Goal: Find specific page/section: Find specific page/section

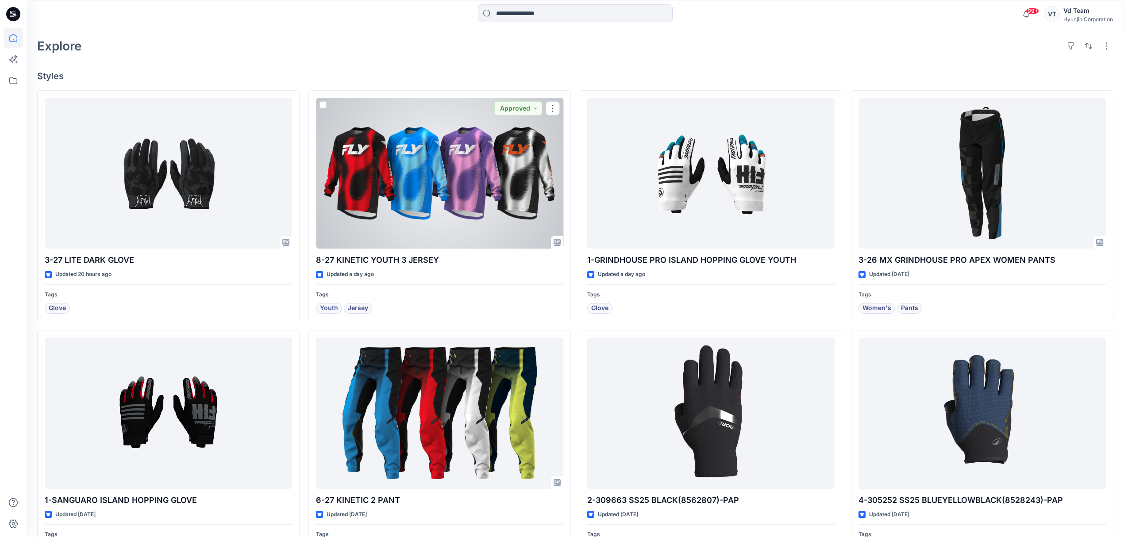
scroll to position [59, 0]
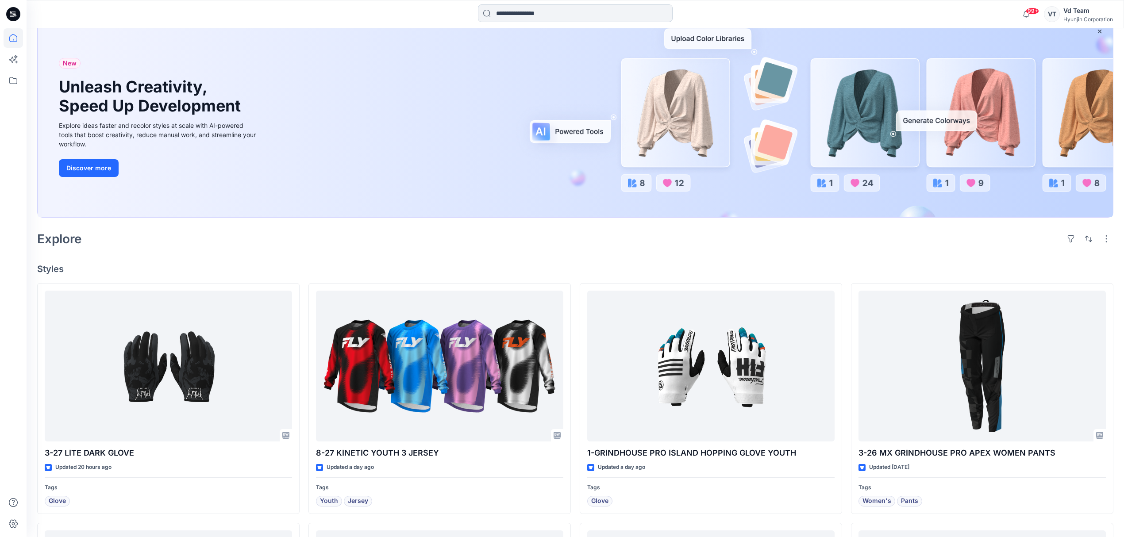
click at [589, 7] on input at bounding box center [575, 13] width 195 height 18
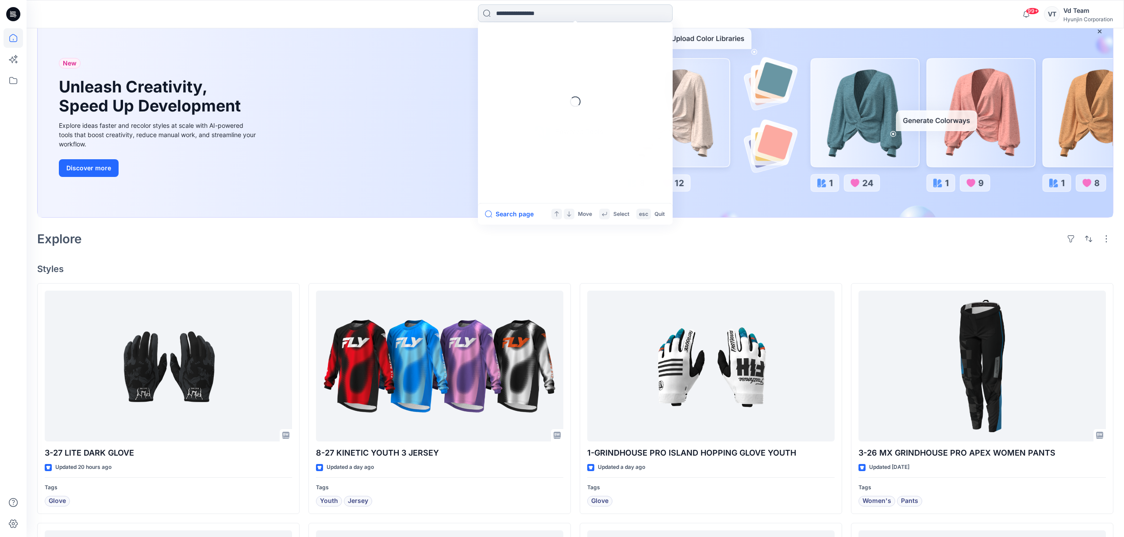
paste input "**********"
type input "**********"
click at [563, 52] on mark "305252 SS25 BLUE/YELLOW/BLACK(8528243)-PAP" at bounding box center [574, 48] width 156 height 10
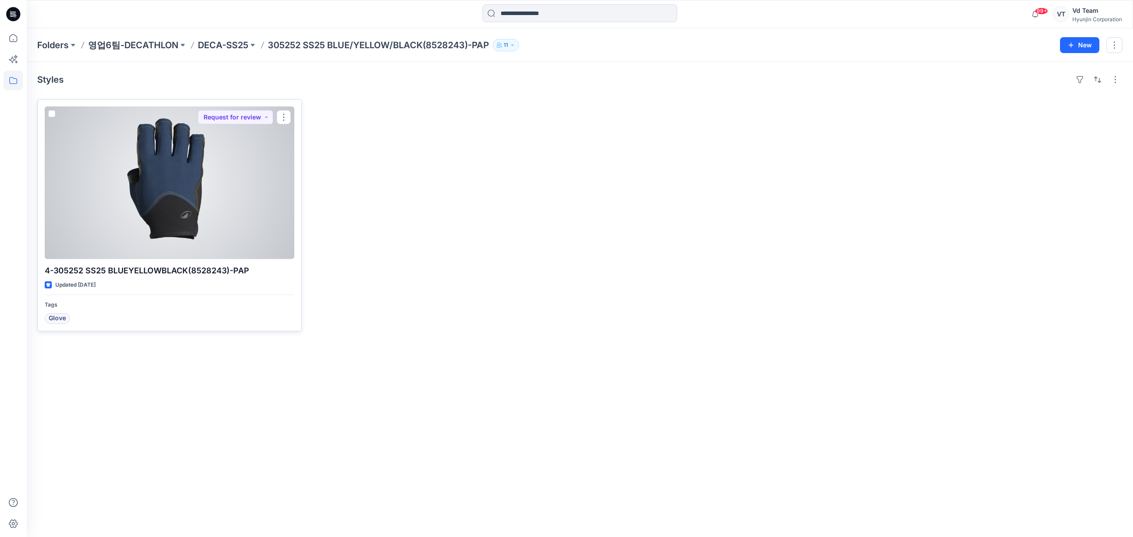
click at [142, 229] on div at bounding box center [170, 183] width 250 height 153
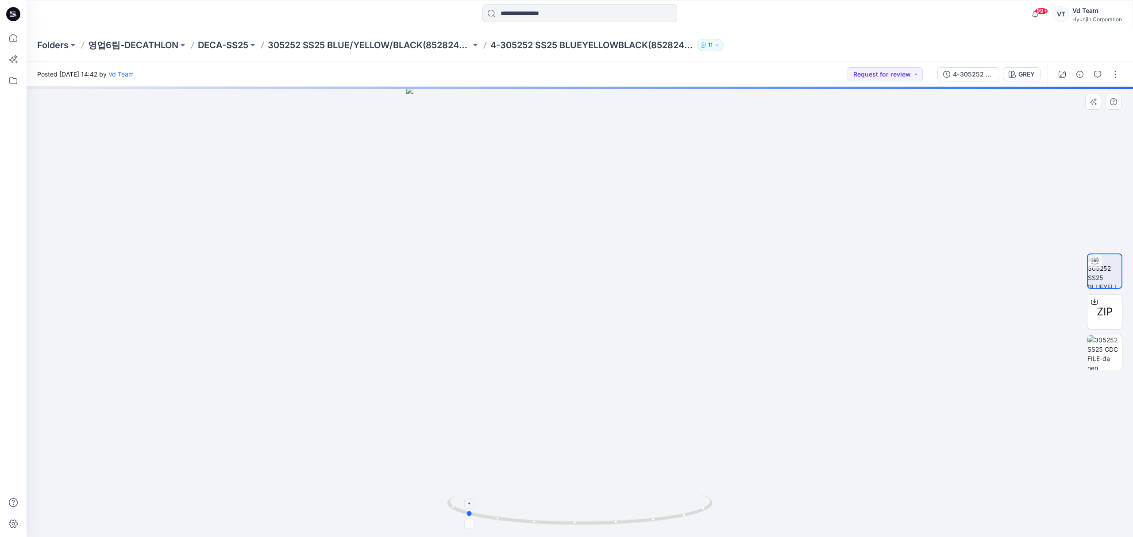
drag, startPoint x: 639, startPoint y: 521, endPoint x: 525, endPoint y: 520, distance: 114.2
click at [525, 520] on icon at bounding box center [581, 510] width 268 height 33
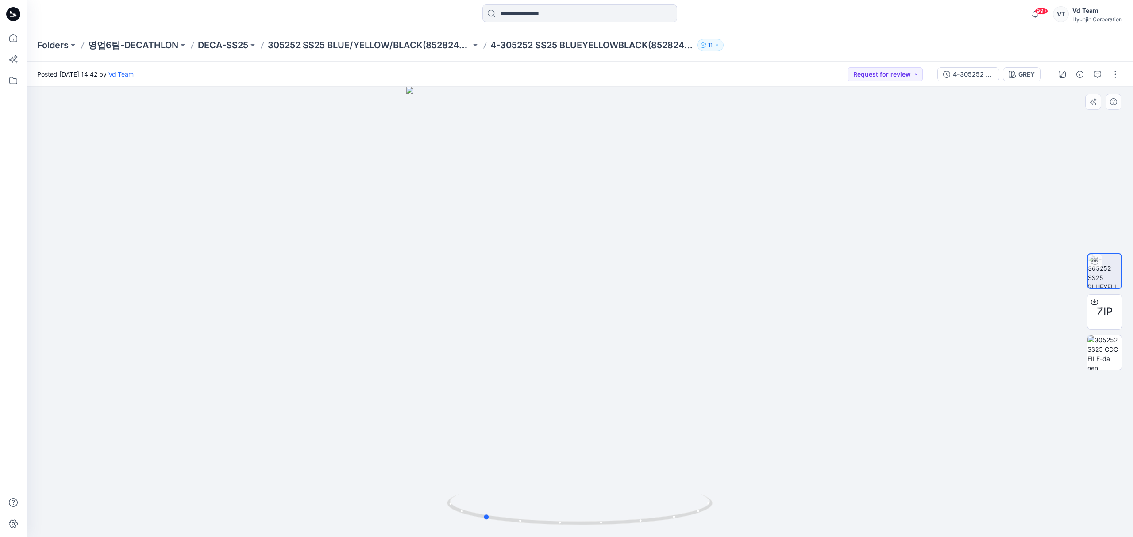
drag, startPoint x: 625, startPoint y: 524, endPoint x: 377, endPoint y: 509, distance: 248.3
click at [377, 509] on div at bounding box center [580, 312] width 1106 height 450
drag, startPoint x: 553, startPoint y: 514, endPoint x: 932, endPoint y: 499, distance: 379.1
click at [931, 499] on div at bounding box center [580, 312] width 1106 height 450
drag, startPoint x: 574, startPoint y: 523, endPoint x: 691, endPoint y: 491, distance: 121.8
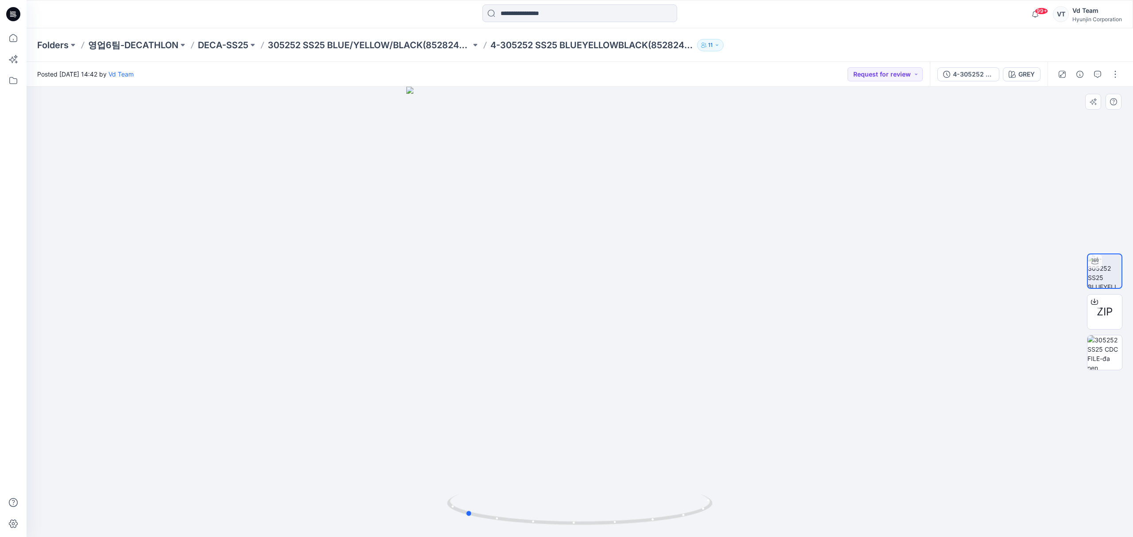
click at [703, 494] on div at bounding box center [580, 312] width 1106 height 450
click at [381, 43] on p "305252 SS25 BLUE/YELLOW/BLACK(8528243)-PAP" at bounding box center [369, 45] width 203 height 12
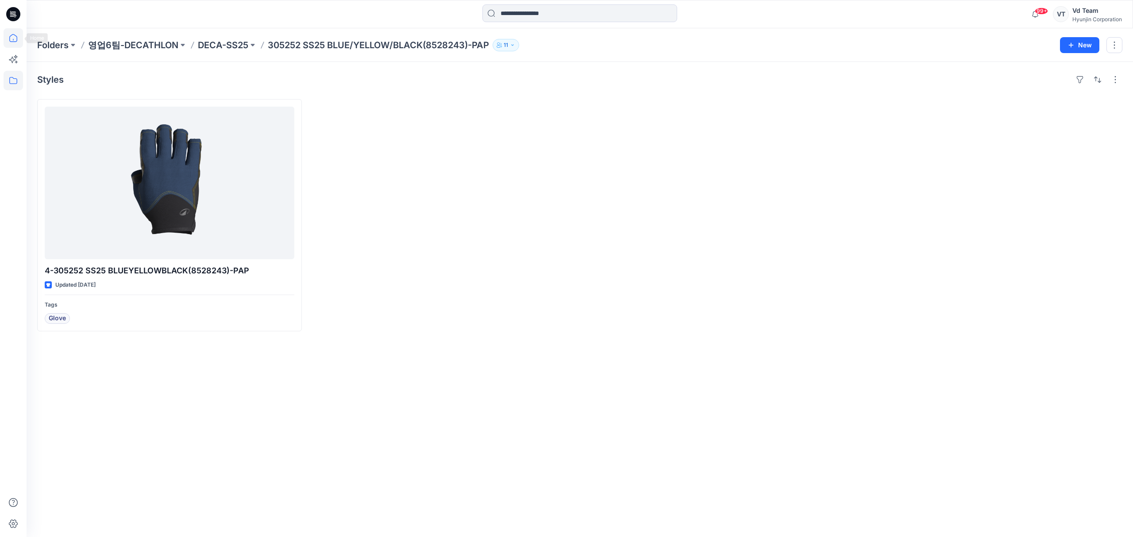
click at [14, 36] on icon at bounding box center [13, 37] width 19 height 19
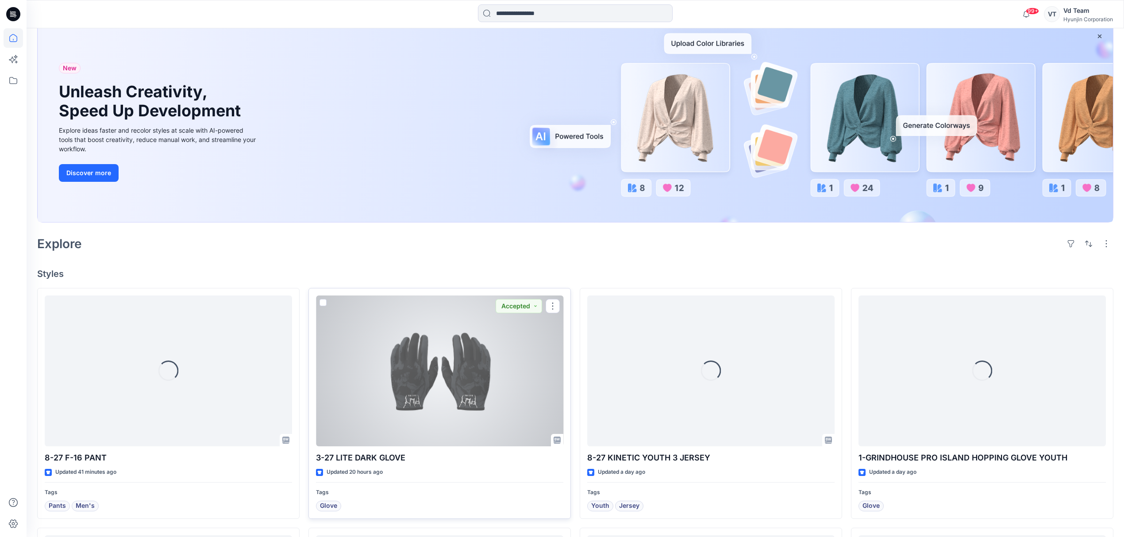
scroll to position [177, 0]
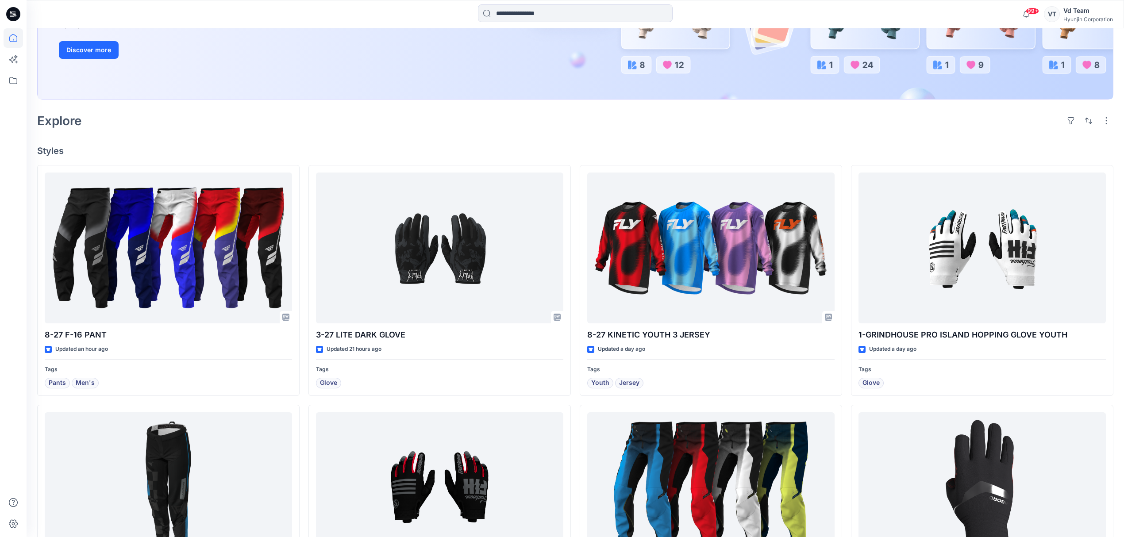
click at [614, 147] on h4 "Styles" at bounding box center [575, 151] width 1076 height 11
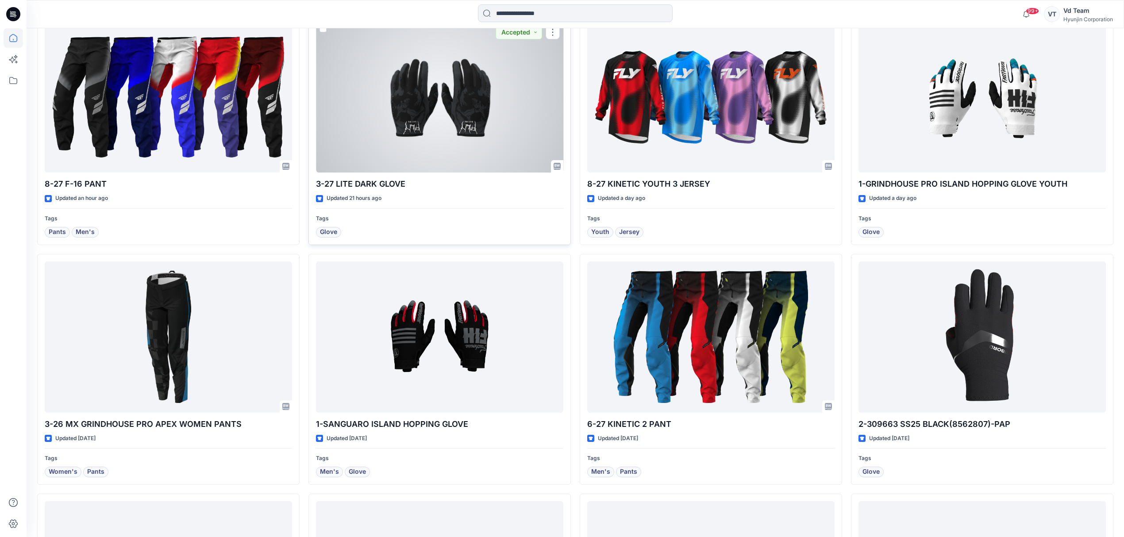
scroll to position [354, 0]
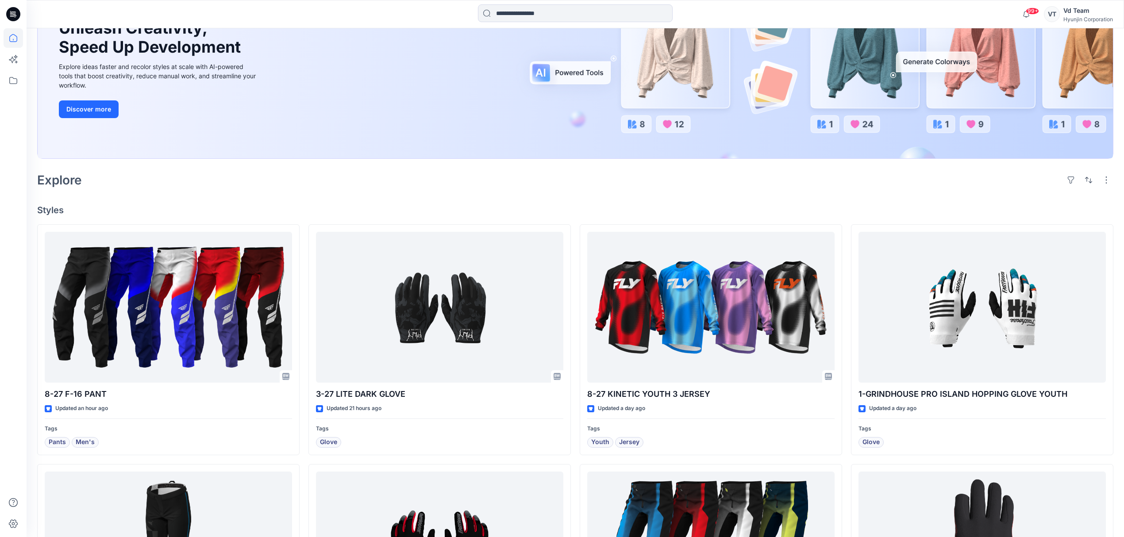
click at [470, 196] on div "Welcome back, Vd New New Unleash Creativity, Speed Up Development Explore ideas…" at bounding box center [575, 444] width 1097 height 1067
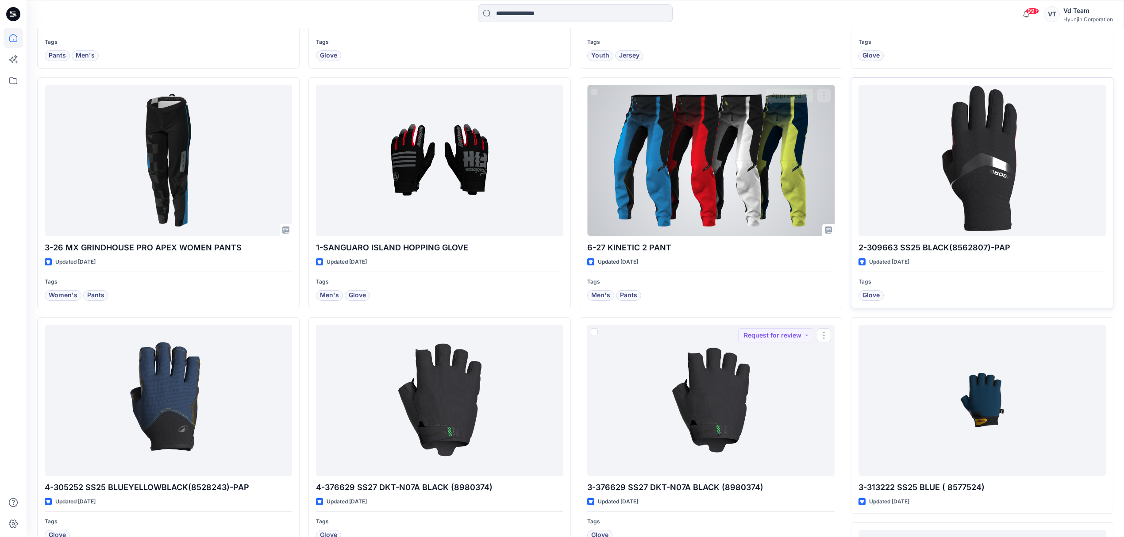
scroll to position [500, 0]
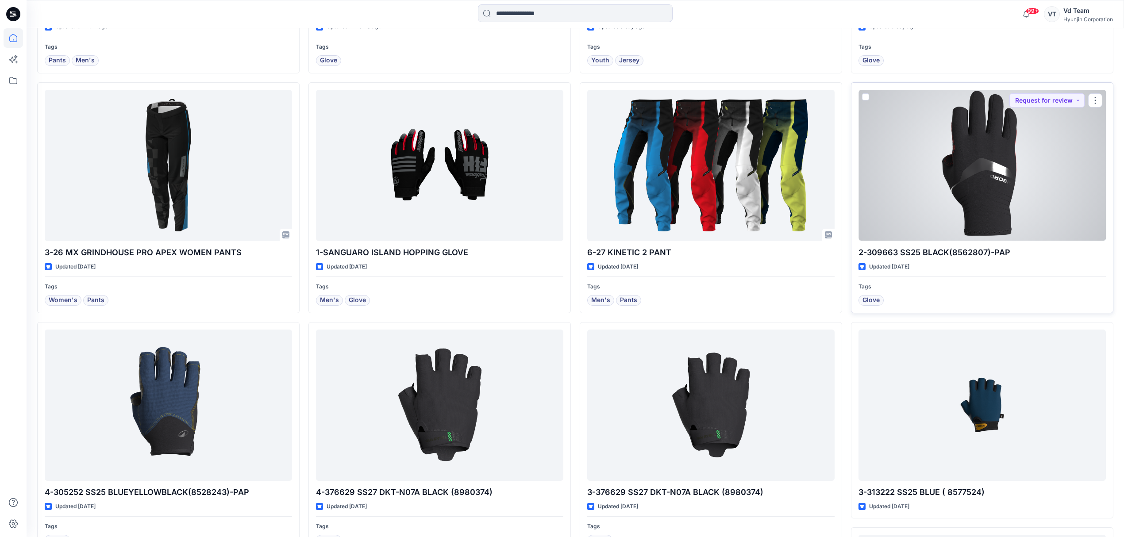
click at [947, 213] on div at bounding box center [981, 165] width 247 height 151
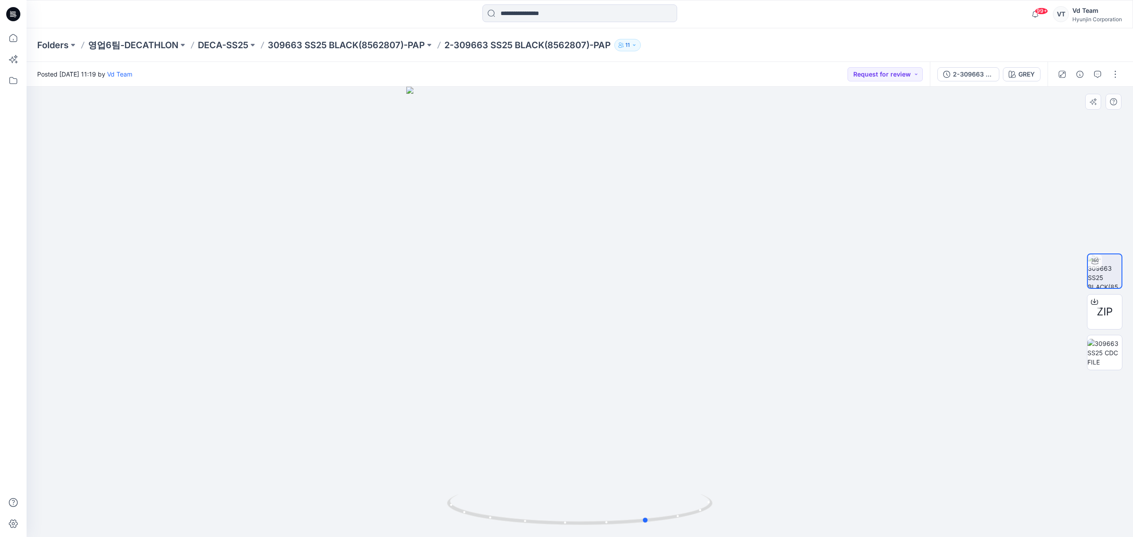
drag, startPoint x: 608, startPoint y: 523, endPoint x: 411, endPoint y: 513, distance: 197.6
click at [411, 513] on div at bounding box center [580, 312] width 1106 height 450
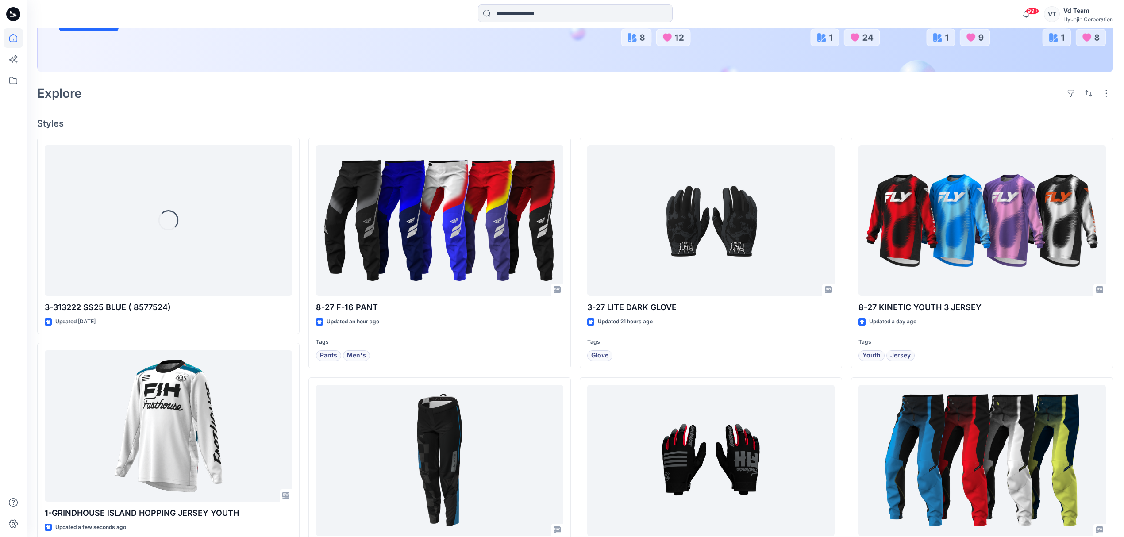
scroll to position [146, 0]
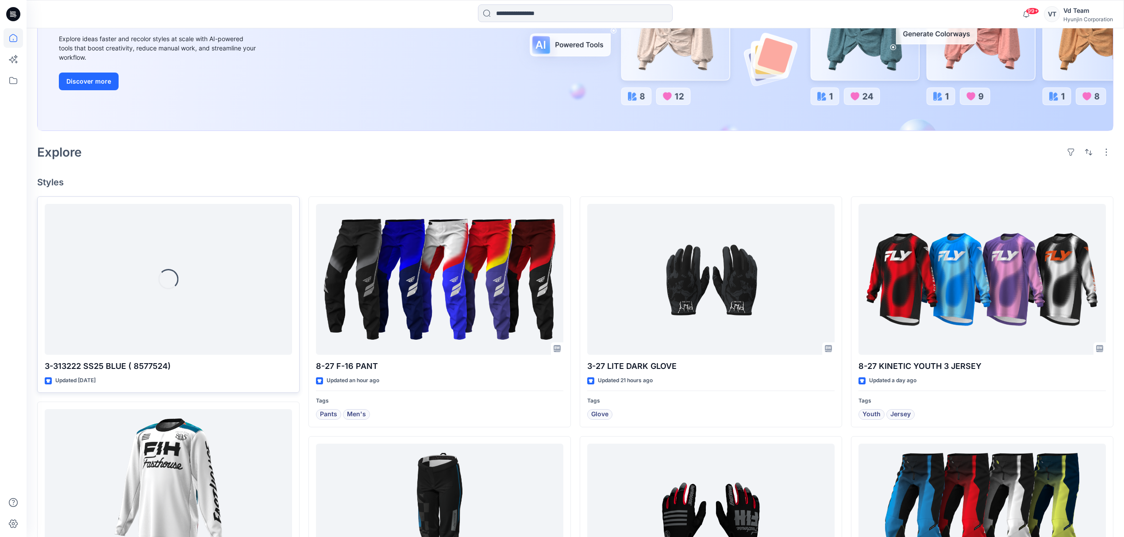
click at [163, 328] on div "Loading..." at bounding box center [168, 279] width 247 height 151
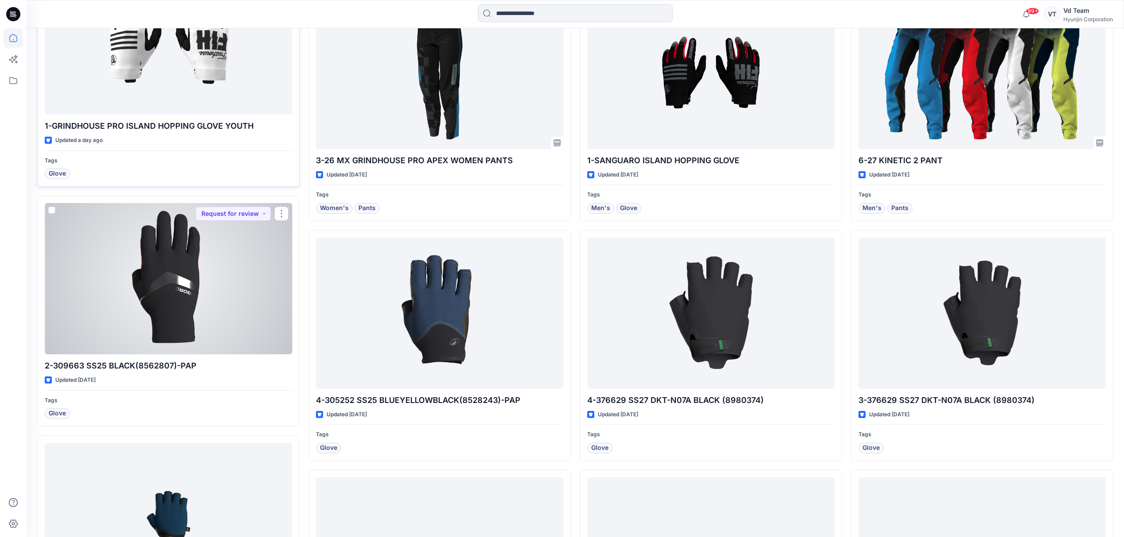
scroll to position [618, 0]
